Goal: Transaction & Acquisition: Obtain resource

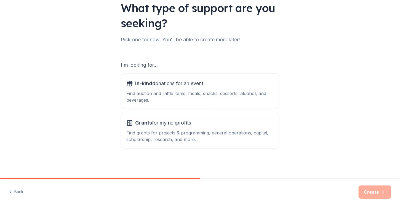
scroll to position [164, 0]
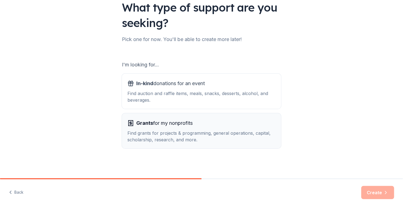
click at [145, 130] on div "Find grants for projects & programming, general operations, capital, scholarshi…" at bounding box center [201, 136] width 148 height 13
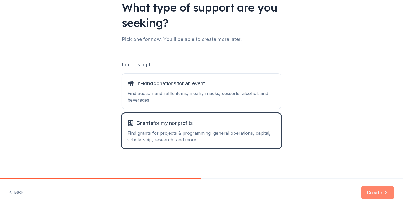
click at [364, 186] on button "Create" at bounding box center [377, 192] width 33 height 13
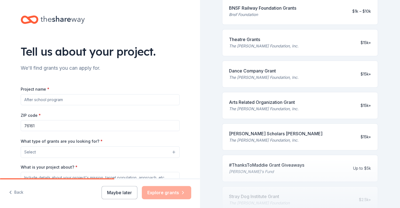
scroll to position [173, 0]
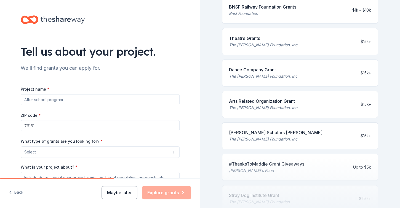
click at [59, 105] on div "Project name *" at bounding box center [100, 96] width 159 height 20
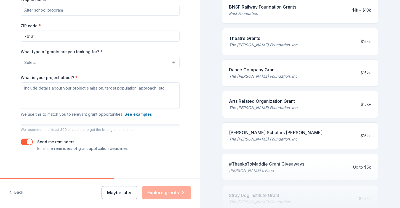
scroll to position [94, 0]
drag, startPoint x: 212, startPoint y: 91, endPoint x: 213, endPoint y: 94, distance: 3.1
click at [213, 94] on div "1246 applications are open Fill out your project details to apply to grants lik…" at bounding box center [300, 104] width 200 height 208
drag, startPoint x: 35, startPoint y: 111, endPoint x: 6, endPoint y: 114, distance: 29.1
click at [21, 42] on input "76161" at bounding box center [100, 36] width 159 height 11
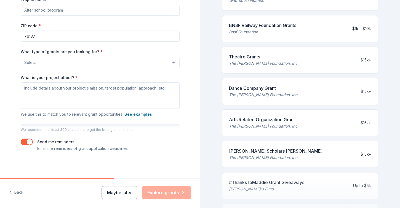
scroll to position [173, 0]
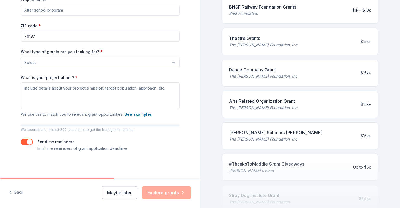
type input "76137"
click at [25, 16] on input "Project name *" at bounding box center [100, 10] width 159 height 11
type input "Angel Kidz"
click at [177, 57] on button "Select" at bounding box center [100, 63] width 159 height 12
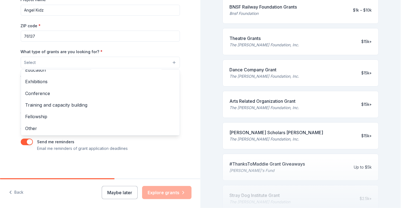
scroll to position [252, 0]
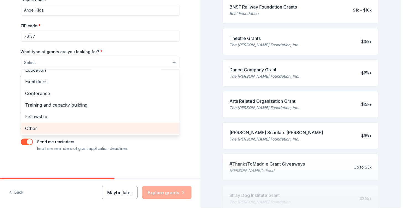
click at [27, 125] on span "Other" at bounding box center [100, 128] width 150 height 7
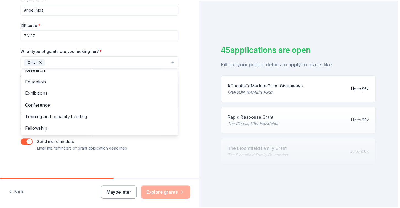
scroll to position [252, 0]
click at [88, 184] on div "Tell us about your project. We'll find grants you can apply for. Project name *…" at bounding box center [100, 104] width 200 height 208
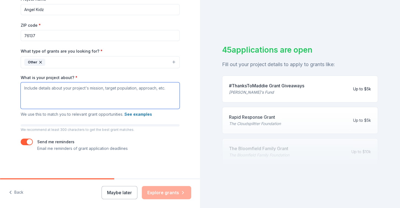
scroll to position [0, 0]
paste textarea "We are a 501c organization. Our mission is to assist critically-ill children & …"
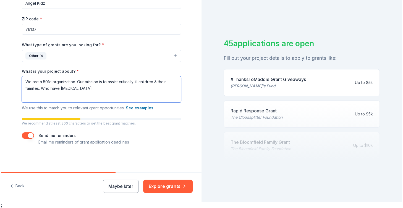
scroll to position [10, 0]
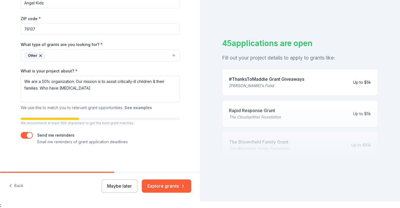
click at [125, 105] on button "See examples" at bounding box center [139, 108] width 28 height 7
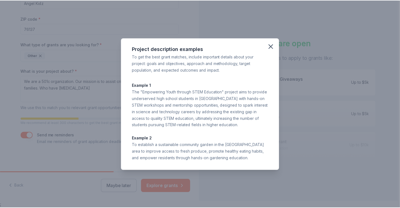
scroll to position [0, 0]
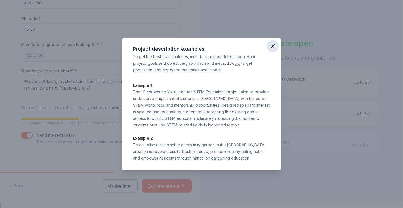
click at [276, 43] on icon "button" at bounding box center [273, 47] width 8 height 8
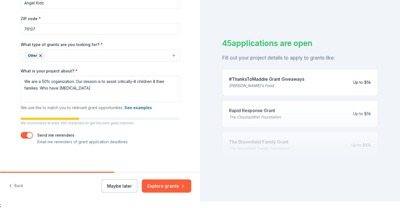
click at [27, 121] on p "We recommend at least 300 characters to get the best grant matches." at bounding box center [100, 123] width 159 height 4
click at [125, 105] on button "See examples" at bounding box center [139, 108] width 28 height 7
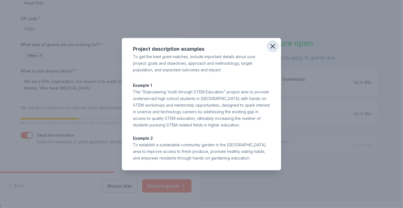
click at [274, 44] on icon "button" at bounding box center [273, 46] width 4 height 4
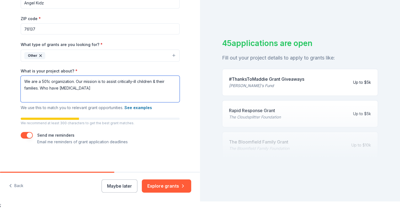
scroll to position [0, 0]
click at [172, 76] on textarea "We are a 501c organization. Our mission is to assist critically-ill children & …" at bounding box center [100, 89] width 159 height 27
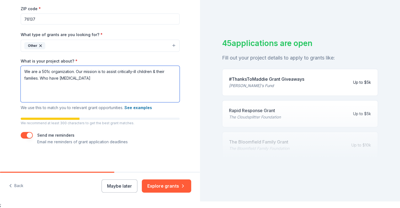
type textarea "We are a 501c organization. Our mission is to assist critically-ill children & …"
click at [147, 105] on p "We use this to match you to relevant grant opportunities. See examples" at bounding box center [100, 108] width 159 height 7
drag, startPoint x: 197, startPoint y: 125, endPoint x: 197, endPoint y: 157, distance: 32.0
click at [197, 157] on div "Tell us about your project. We'll find grants you can apply for. Project name *…" at bounding box center [100, 97] width 200 height 208
click at [154, 133] on div "Tell us about your project. We'll find grants you can apply for. Project name *…" at bounding box center [100, 32] width 177 height 279
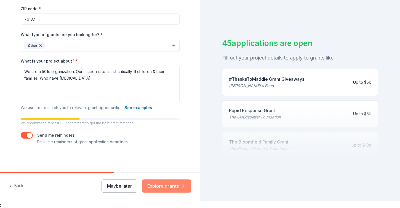
click at [150, 180] on button "Explore grants" at bounding box center [166, 186] width 49 height 13
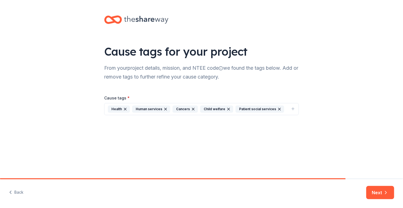
scroll to position [41, 0]
click at [172, 113] on div "Cancers" at bounding box center [184, 109] width 25 height 7
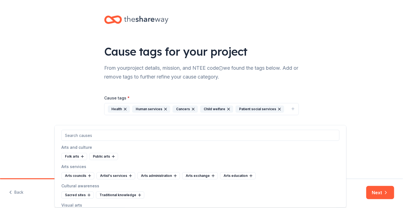
click at [191, 112] on icon "button" at bounding box center [193, 109] width 4 height 4
click at [179, 113] on div "Child welfare" at bounding box center [188, 109] width 33 height 7
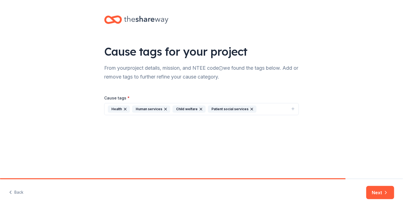
click at [179, 113] on div "Child welfare" at bounding box center [188, 109] width 33 height 7
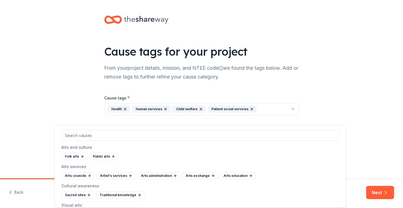
click at [78, 141] on input "text" at bounding box center [200, 135] width 278 height 11
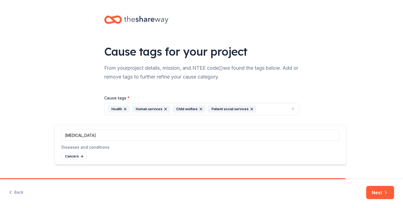
type input "cancer"
click at [114, 151] on div "Diseases and conditions" at bounding box center [200, 147] width 278 height 7
click at [108, 160] on div "Cancers" at bounding box center [200, 156] width 278 height 7
click at [110, 160] on div "Cancers" at bounding box center [200, 156] width 278 height 7
click at [108, 113] on div "Health" at bounding box center [119, 109] width 22 height 7
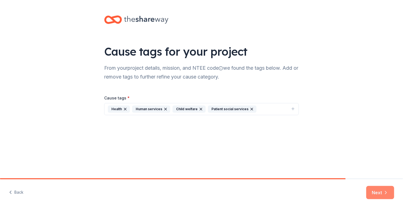
click at [366, 186] on button "Next" at bounding box center [380, 192] width 28 height 13
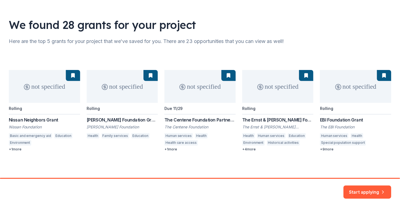
scroll to position [119, 0]
click at [45, 92] on div "not specified Rolling Nissan Neighbors Grant Nissan Foundation Basic and emerge…" at bounding box center [201, 111] width 385 height 82
click at [49, 70] on div "not specified Rolling Nissan Neighbors Grant Nissan Foundation Basic and emerge…" at bounding box center [201, 111] width 385 height 82
click at [41, 124] on div "not specified Rolling Nissan Neighbors Grant Nissan Foundation Basic and emerge…" at bounding box center [201, 111] width 385 height 82
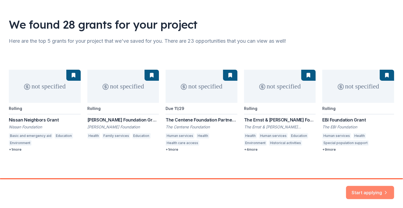
click at [365, 183] on button "Start applying" at bounding box center [370, 189] width 48 height 13
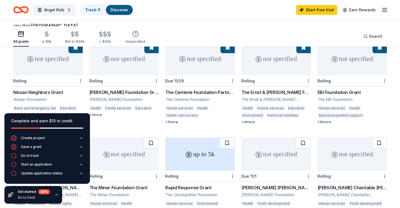
scroll to position [58, 0]
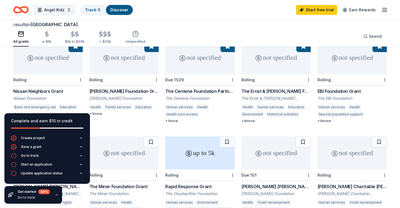
click at [122, 95] on div "Ferguson Foundation Grant" at bounding box center [124, 91] width 70 height 7
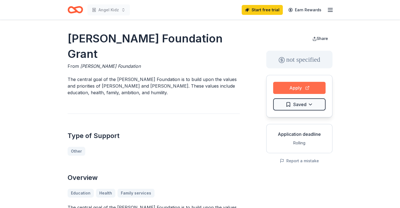
click at [273, 94] on button "Apply" at bounding box center [299, 88] width 52 height 12
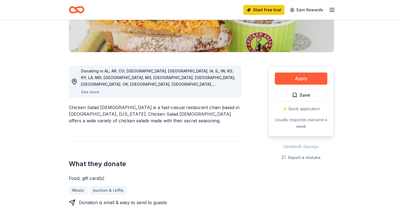
scroll to position [173, 0]
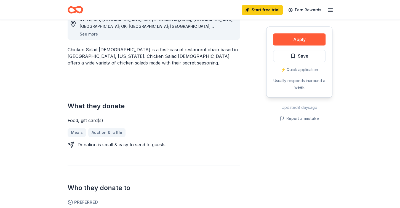
click at [98, 38] on button "See more" at bounding box center [89, 34] width 18 height 7
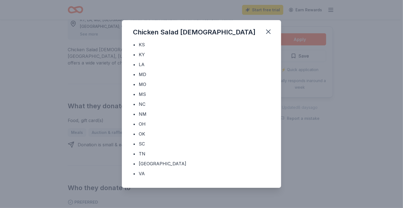
scroll to position [207, 0]
click at [139, 161] on div "TX" at bounding box center [162, 164] width 47 height 7
click at [272, 34] on icon "button" at bounding box center [268, 32] width 8 height 8
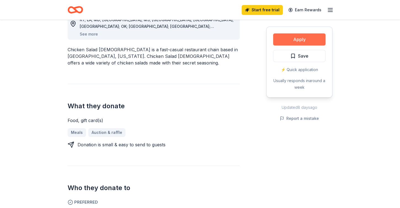
click at [284, 46] on button "Apply" at bounding box center [299, 39] width 52 height 12
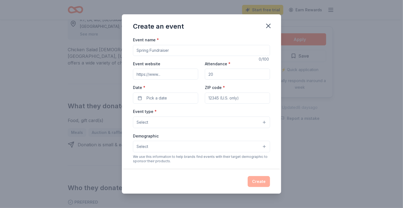
click at [133, 56] on input "Event name *" at bounding box center [201, 50] width 137 height 11
click at [133, 56] on input "6th Annual Fundraiser" at bounding box center [201, 50] width 137 height 11
type input "Hispanic Angels of Tarrant County 6th Annual Fundraiser"
click at [223, 80] on input "Attendance *" at bounding box center [237, 74] width 65 height 11
type input "600"
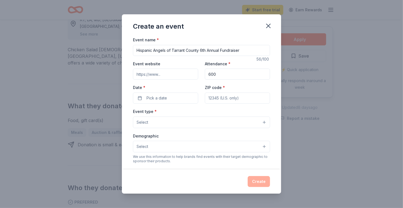
click at [142, 80] on input "Event website" at bounding box center [165, 74] width 65 height 11
click at [142, 80] on input "hispanicangelsof tarrantcounty.org" at bounding box center [165, 74] width 65 height 11
click at [133, 80] on input "hispanicangelsoftarrantcounty.org" at bounding box center [165, 74] width 65 height 11
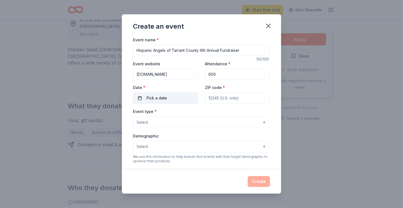
type input "hishispanicangelsoftarrantcounty.org"
click at [146, 102] on span "Pick a date" at bounding box center [156, 98] width 20 height 7
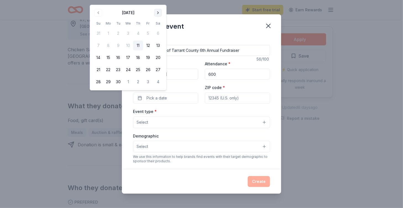
click at [162, 17] on button "Go to next month" at bounding box center [158, 13] width 8 height 8
click at [162, 16] on button "Go to next month" at bounding box center [158, 13] width 8 height 8
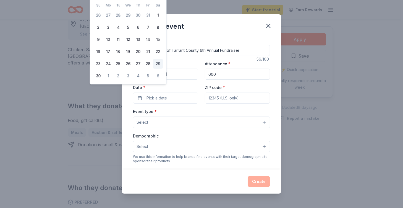
click at [163, 69] on button "29" at bounding box center [158, 64] width 10 height 10
click at [161, 104] on button "11/29/2025" at bounding box center [165, 98] width 65 height 11
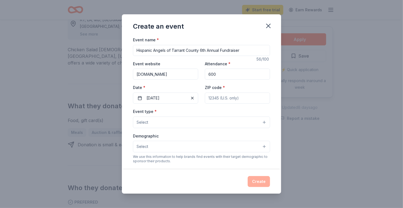
click at [218, 104] on input "ZIP code *" at bounding box center [237, 98] width 65 height 11
type input "76116"
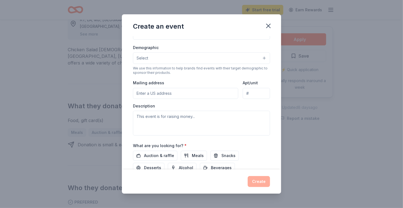
scroll to position [90, 0]
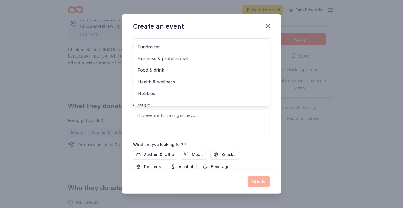
click at [270, 39] on button "Select" at bounding box center [201, 33] width 137 height 12
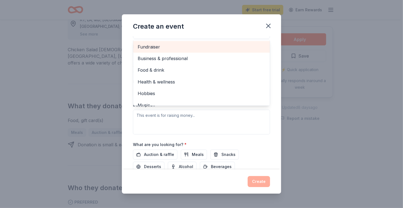
click at [137, 51] on span "Fundraiser" at bounding box center [201, 46] width 128 height 7
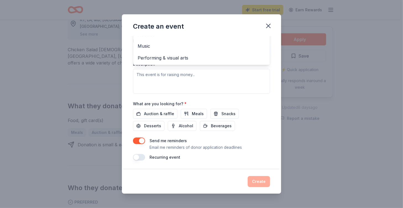
scroll to position [9, 0]
click at [141, 26] on span "Health & wellness" at bounding box center [201, 22] width 128 height 7
click at [281, 119] on div "Event name * Hispanic Angels of Tarrant County 6th Annual Fundraiser 56 /100 Ev…" at bounding box center [201, 102] width 159 height 133
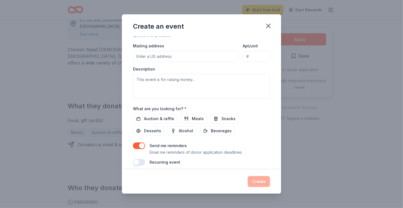
scroll to position [128, 0]
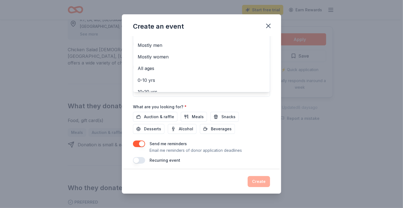
click at [270, 25] on button "Select" at bounding box center [201, 20] width 137 height 12
click at [137, 37] on span "All genders" at bounding box center [201, 33] width 128 height 7
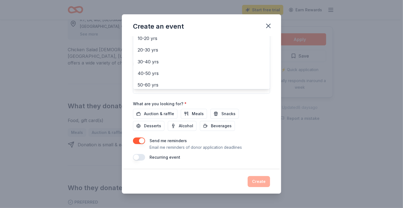
scroll to position [37, 0]
click at [137, 21] on span "All ages" at bounding box center [201, 17] width 128 height 7
drag, startPoint x: 318, startPoint y: 103, endPoint x: 319, endPoint y: 118, distance: 14.6
click at [281, 121] on div "Event name * Hispanic Angels of Tarrant County 6th Annual Fundraiser 56 /100 Ev…" at bounding box center [201, 102] width 159 height 133
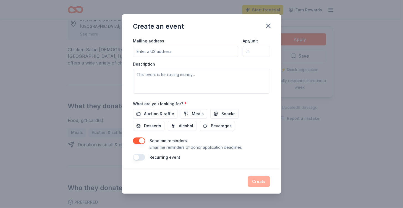
scroll to position [178, 0]
click at [133, 57] on input "Mailing address" at bounding box center [185, 51] width 105 height 11
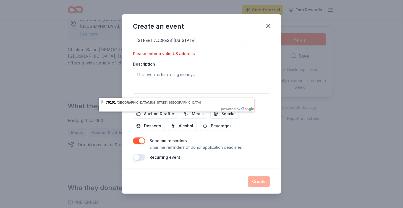
drag, startPoint x: 210, startPoint y: 89, endPoint x: 213, endPoint y: 90, distance: 3.1
click at [213, 46] on input "PO Box 161431 Fort Worth Texas 76161" at bounding box center [185, 40] width 105 height 11
click at [344, 78] on div "Create an event Event name * Hispanic Angels of Tarrant County 6th Annual Fundr…" at bounding box center [201, 104] width 403 height 208
click at [133, 57] on div "Please enter a valid US address" at bounding box center [165, 54] width 65 height 7
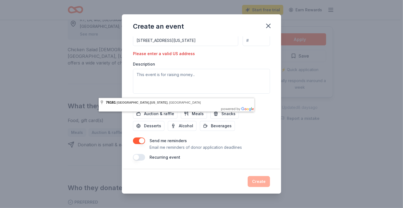
click at [228, 46] on input "PO Box 161431 Fort Worth Texas 76161" at bounding box center [185, 40] width 105 height 11
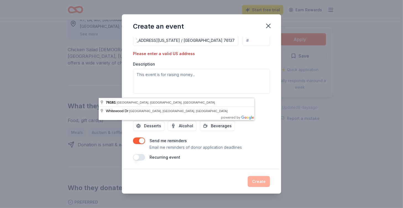
scroll to position [0, 73]
type input "PO Box 161431 Fort Worth Texas 76161 / 7525 whitewoos dr Fort Worth Tx 76137"
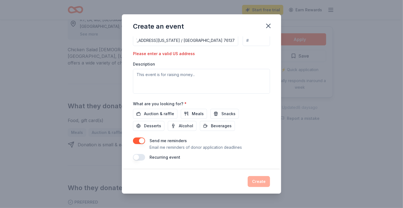
scroll to position [0, 0]
click at [270, 94] on div "Event type * Fundraiser Health & wellness Demographic All genders All ages We u…" at bounding box center [201, 29] width 137 height 128
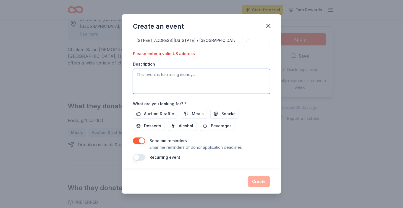
click at [133, 94] on textarea at bounding box center [201, 81] width 137 height 25
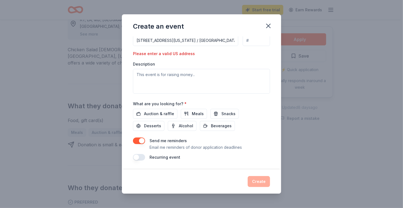
scroll to position [228, 0]
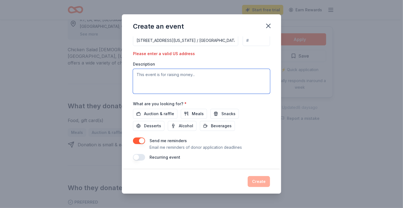
paste textarea "We are a 501c organization. Our mission is to assist critically-ill children & …"
type textarea "We are a 501c organization. Our mission is to assist critically-ill children & …"
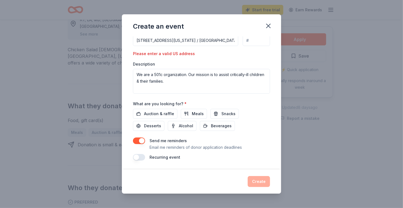
scroll to position [289, 0]
click at [144, 111] on span "Auction & raffle" at bounding box center [159, 114] width 30 height 7
click at [133, 154] on button "button" at bounding box center [139, 157] width 12 height 7
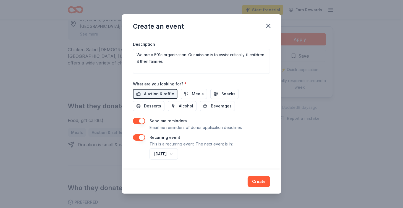
click at [255, 147] on div "Recurring event This is a recurring event. The next event is in:" at bounding box center [201, 140] width 137 height 13
click at [270, 176] on button "Create" at bounding box center [258, 181] width 22 height 11
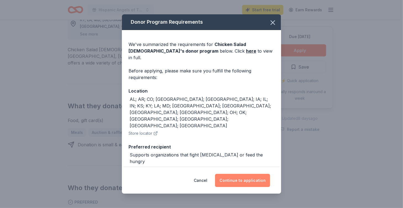
click at [270, 174] on button "Continue to application" at bounding box center [242, 180] width 55 height 13
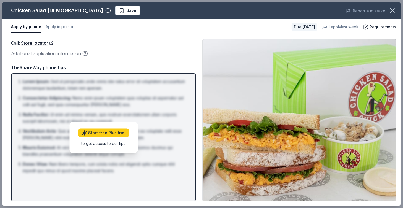
click at [107, 147] on div "to get access to our tips" at bounding box center [103, 144] width 51 height 6
click at [116, 137] on link "Start free Plus trial" at bounding box center [103, 133] width 51 height 9
click at [56, 71] on div "TheShareWay phone tips" at bounding box center [103, 67] width 185 height 7
click at [46, 47] on link "Store locator" at bounding box center [37, 42] width 33 height 7
click at [54, 47] on link "Store locator" at bounding box center [37, 42] width 33 height 7
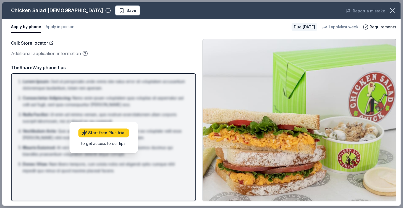
click at [72, 57] on div "Additional application information" at bounding box center [103, 53] width 185 height 7
click at [88, 56] on icon "button" at bounding box center [85, 54] width 6 height 6
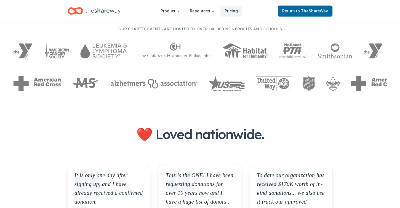
scroll to position [347, 0]
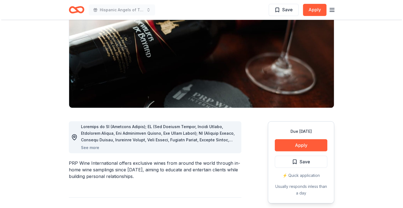
scroll to position [173, 0]
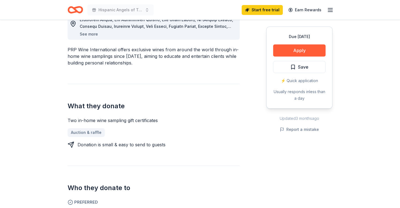
click at [98, 38] on button "See more" at bounding box center [89, 34] width 18 height 7
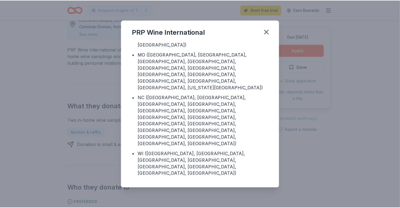
scroll to position [291, 0]
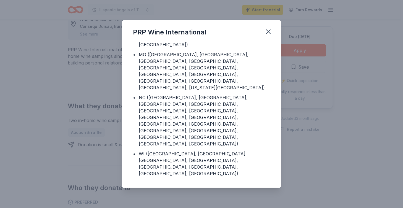
drag, startPoint x: 283, startPoint y: 30, endPoint x: 366, endPoint y: 38, distance: 82.9
click at [367, 38] on div "PRP Wine International Donating in • AZ (Maricopa County) • CA (Los Angeles Cou…" at bounding box center [201, 104] width 403 height 208
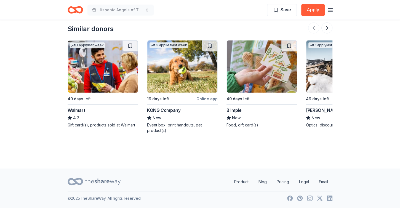
scroll to position [1043, 0]
click at [297, 87] on img at bounding box center [262, 66] width 70 height 52
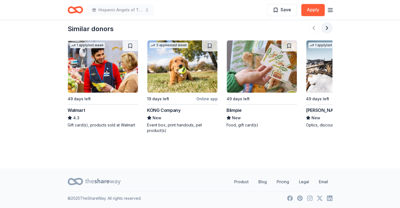
click at [322, 33] on button at bounding box center [327, 27] width 11 height 11
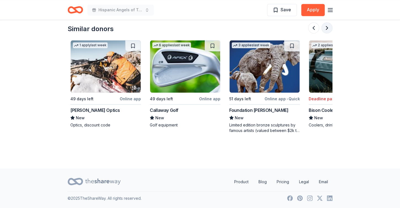
scroll to position [0, 239]
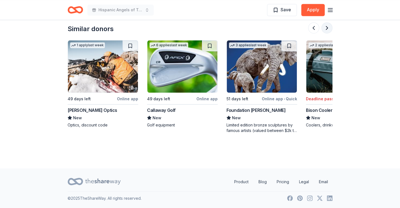
click at [322, 33] on button at bounding box center [327, 27] width 11 height 11
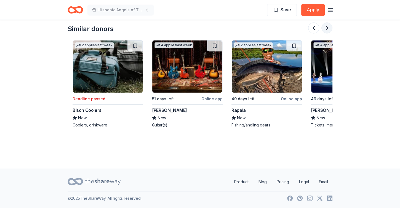
scroll to position [0, 477]
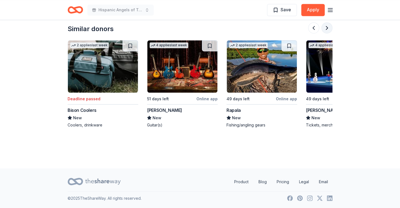
click at [322, 33] on button at bounding box center [327, 27] width 11 height 11
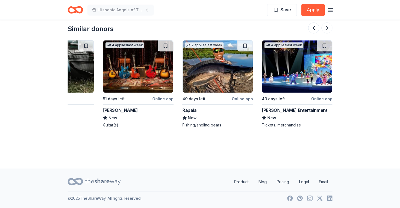
scroll to position [975, 0]
click at [322, 33] on button at bounding box center [327, 27] width 11 height 11
click at [319, 33] on div at bounding box center [320, 27] width 24 height 11
click at [308, 33] on button at bounding box center [313, 27] width 11 height 11
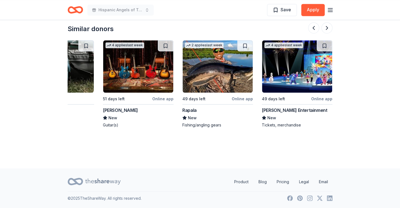
scroll to position [1033, 0]
click at [174, 102] on div "Online app" at bounding box center [162, 98] width 21 height 7
click at [322, 33] on button at bounding box center [327, 27] width 11 height 11
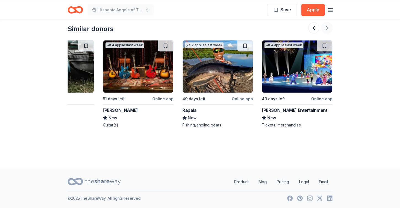
click at [319, 33] on div at bounding box center [320, 27] width 24 height 11
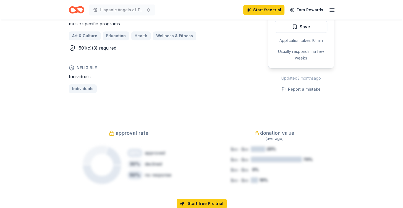
scroll to position [347, 0]
click at [280, 16] on button "Apply" at bounding box center [299, 10] width 52 height 12
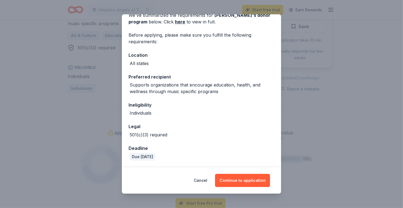
scroll to position [137, 0]
click at [262, 174] on button "Continue to application" at bounding box center [242, 180] width 55 height 13
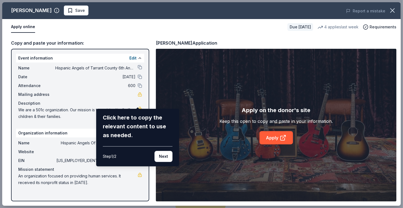
scroll to position [18, 0]
click at [158, 162] on button "Next" at bounding box center [163, 156] width 18 height 11
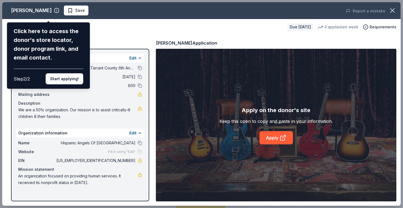
scroll to position [0, 0]
click at [148, 47] on div "[PERSON_NAME] Click here to access the donor's store locator, donor program lin…" at bounding box center [201, 104] width 398 height 204
click at [80, 84] on button "Start applying!" at bounding box center [65, 78] width 38 height 11
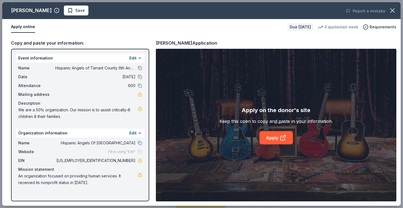
drag, startPoint x: 15, startPoint y: 98, endPoint x: 132, endPoint y: 101, distance: 116.3
click at [132, 101] on div "Copy and paste your information: Event information Edit Name Hispanic Angels of…" at bounding box center [201, 120] width 398 height 171
drag, startPoint x: 57, startPoint y: 101, endPoint x: 101, endPoint y: 106, distance: 43.9
click at [102, 72] on div "Name Hispanic Angels of Tarrant County 6th Annual Fundraiser" at bounding box center [80, 68] width 124 height 7
click at [139, 60] on button at bounding box center [139, 58] width 4 height 4
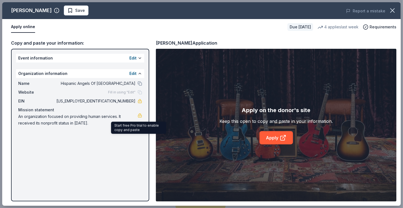
drag, startPoint x: 25, startPoint y: 124, endPoint x: 135, endPoint y: 173, distance: 120.5
click at [135, 129] on div "Name Hispanic Angels Of [GEOGRAPHIC_DATA] Website Fill in using "Edit" EIN [US_…" at bounding box center [80, 103] width 128 height 51
click at [139, 86] on button at bounding box center [139, 83] width 4 height 4
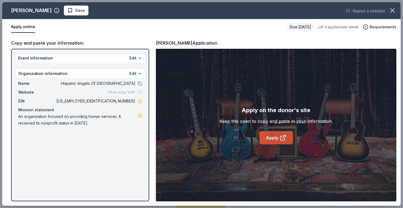
click at [276, 145] on link "Apply" at bounding box center [275, 137] width 33 height 13
click at [135, 95] on div "Fill in using "Edit"" at bounding box center [125, 92] width 34 height 4
click at [139, 95] on div "Fill in using "Edit"" at bounding box center [125, 92] width 34 height 4
click at [138, 76] on button at bounding box center [139, 74] width 4 height 4
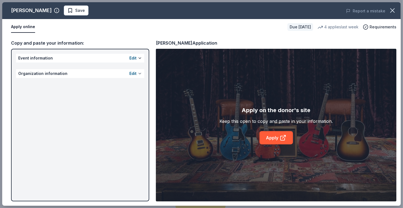
scroll to position [0, 0]
click at [140, 60] on button at bounding box center [139, 58] width 4 height 4
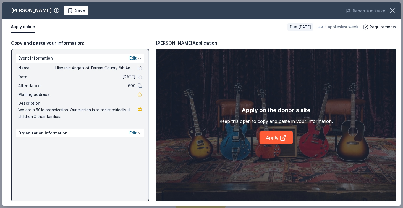
scroll to position [34, 0]
click at [138, 136] on button at bounding box center [139, 133] width 4 height 4
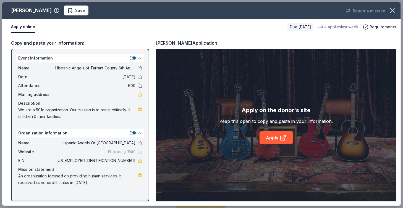
scroll to position [120, 0]
click at [390, 12] on icon "button" at bounding box center [392, 11] width 4 height 4
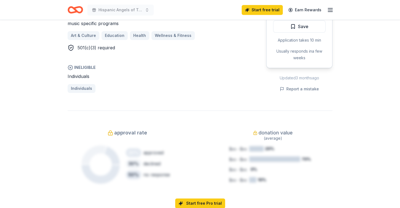
click at [281, 16] on button "Apply" at bounding box center [299, 10] width 52 height 12
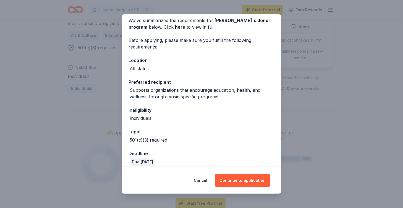
scroll to position [23, 0]
click at [175, 31] on link "here" at bounding box center [180, 27] width 10 height 7
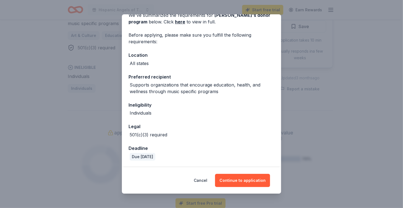
scroll to position [115, 0]
click at [264, 174] on button "Continue to application" at bounding box center [242, 180] width 55 height 13
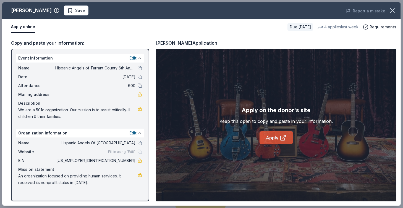
click at [277, 145] on link "Apply" at bounding box center [275, 137] width 33 height 13
